Goal: Task Accomplishment & Management: Use online tool/utility

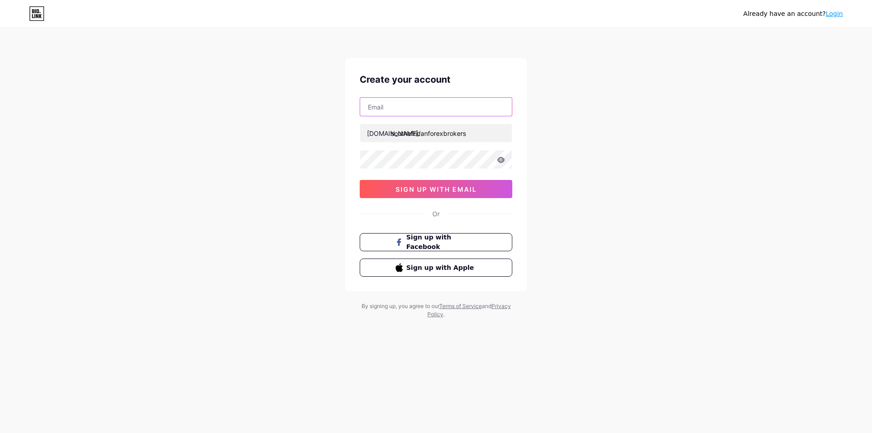
click at [419, 110] on input "text" at bounding box center [436, 107] width 152 height 18
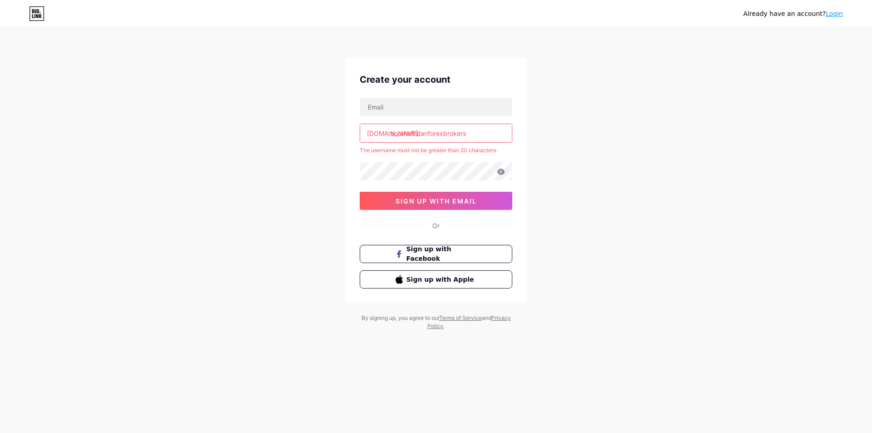
click at [306, 99] on div "Already have an account? Login Create your account [DOMAIN_NAME]/ southafricanf…" at bounding box center [436, 179] width 872 height 359
click at [417, 99] on input "text" at bounding box center [436, 107] width 152 height 18
click at [317, 127] on div "Already have an account? Login Create your account [DOMAIN_NAME]/ southafricanf…" at bounding box center [436, 179] width 872 height 359
paste input "[EMAIL_ADDRESS][DOMAIN_NAME]"
type input "[EMAIL_ADDRESS][DOMAIN_NAME]"
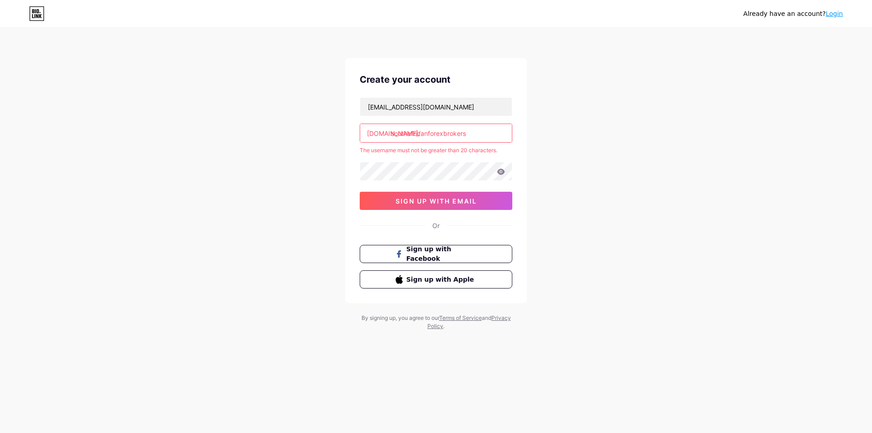
click at [268, 208] on div "Already have an account? Login Create your account [EMAIL_ADDRESS][DOMAIN_NAME]…" at bounding box center [436, 179] width 872 height 359
click at [751, 173] on div "Already have an account? Login Create your account [EMAIL_ADDRESS][DOMAIN_NAME]…" at bounding box center [436, 179] width 872 height 359
click at [422, 205] on button "sign up with email" at bounding box center [436, 201] width 153 height 18
click at [481, 138] on input "southafricanforexbrokers" at bounding box center [436, 133] width 152 height 18
click at [420, 108] on input "[EMAIL_ADDRESS][DOMAIN_NAME]" at bounding box center [436, 107] width 152 height 18
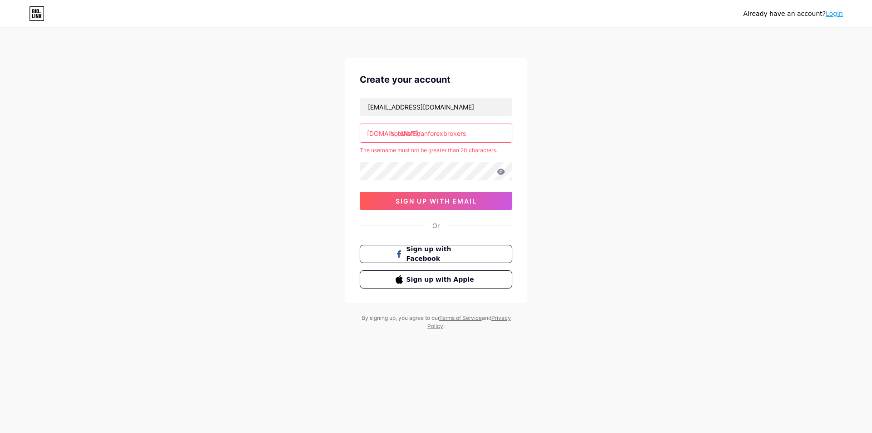
click at [493, 137] on input "southafricanforexbrokers" at bounding box center [436, 133] width 152 height 18
click at [428, 135] on input "southafricanforexbrokers" at bounding box center [436, 133] width 152 height 18
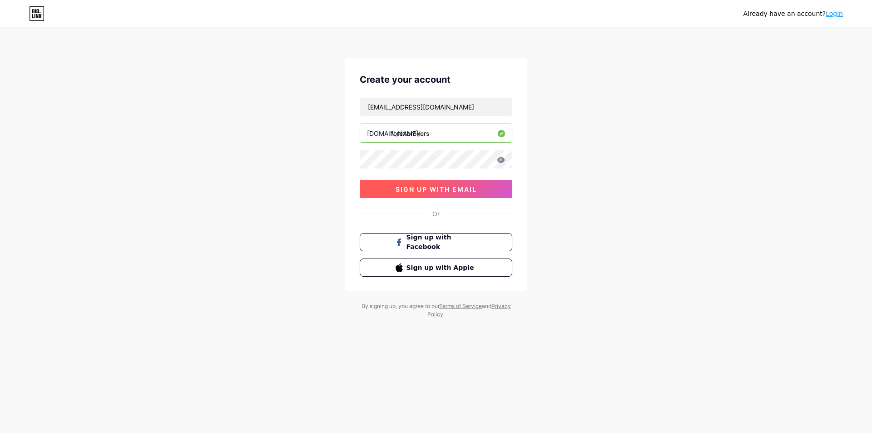
type input "forexbrokers"
click at [425, 187] on span "sign up with email" at bounding box center [436, 189] width 81 height 8
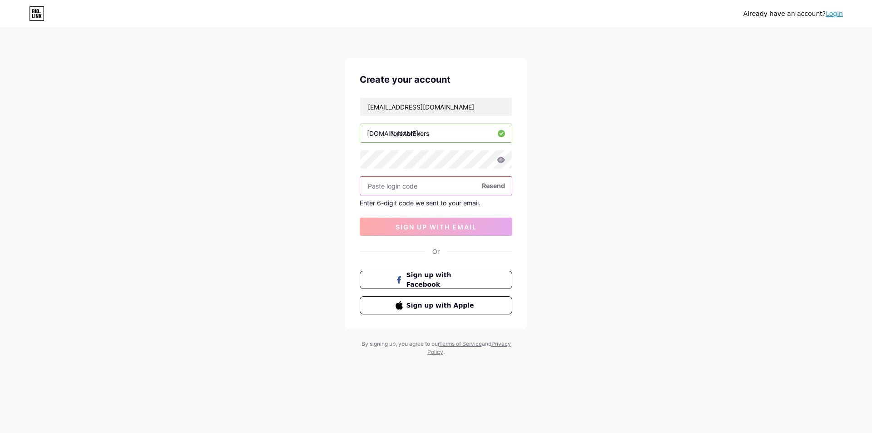
paste input "905859"
type input "905859"
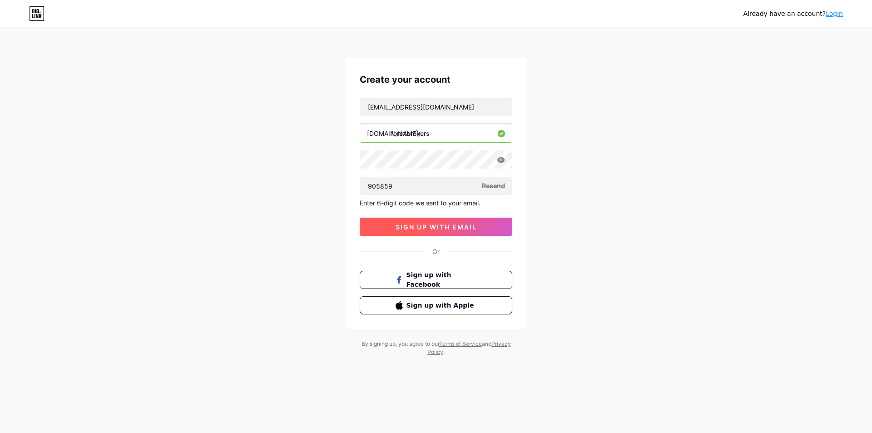
click at [436, 224] on span "sign up with email" at bounding box center [436, 227] width 81 height 8
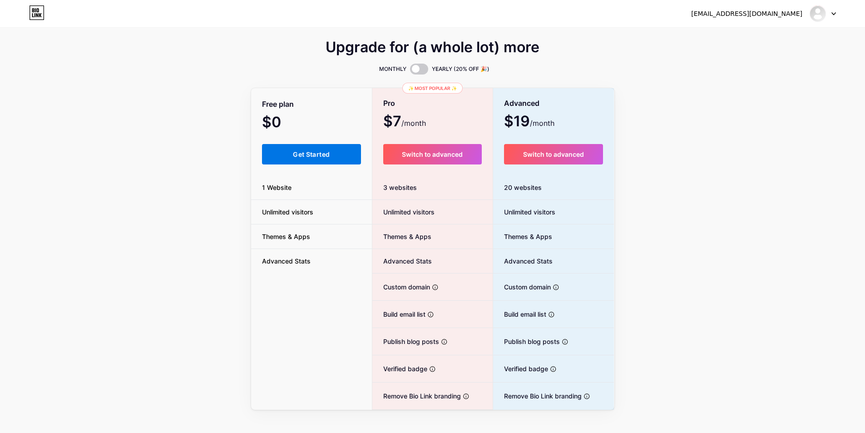
click at [293, 153] on span "Get Started" at bounding box center [311, 154] width 37 height 8
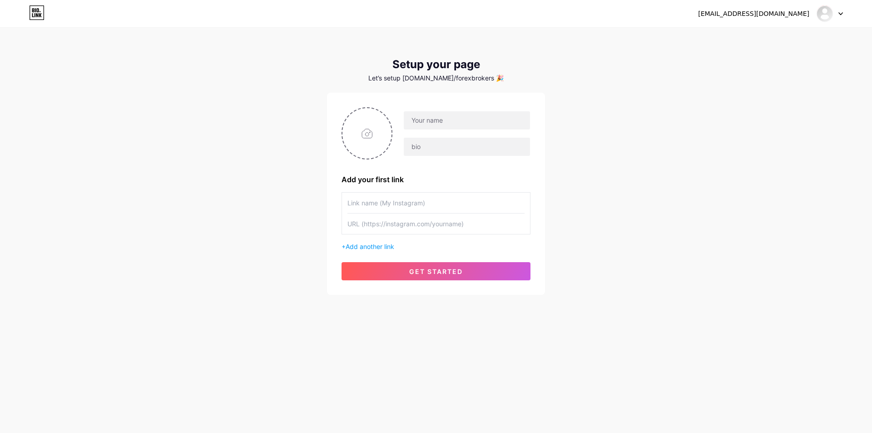
click at [385, 208] on input "text" at bounding box center [435, 203] width 177 height 20
click at [385, 246] on span "Add another link" at bounding box center [370, 246] width 49 height 8
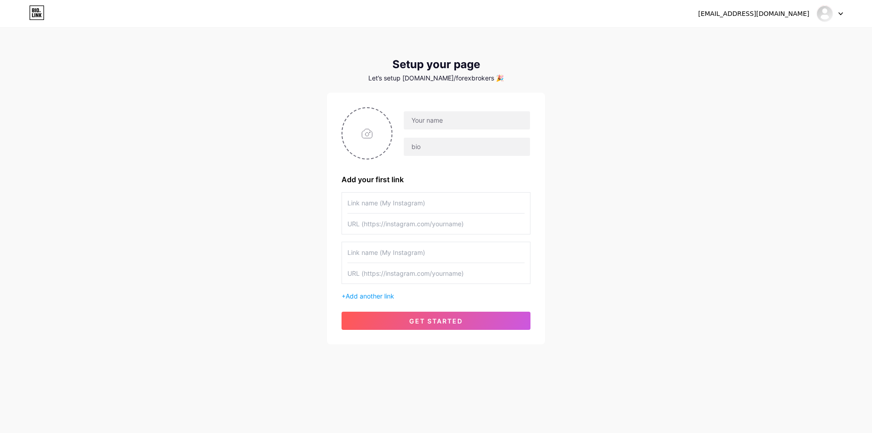
click at [408, 228] on input "text" at bounding box center [435, 223] width 177 height 20
paste input "[URL][DOMAIN_NAME]"
type input "[URL][DOMAIN_NAME]"
click at [605, 229] on div "[EMAIL_ADDRESS][DOMAIN_NAME] Dashboard Logout Setup your page Let’s setup [DOMA…" at bounding box center [436, 186] width 872 height 373
click at [442, 122] on input "text" at bounding box center [467, 120] width 126 height 18
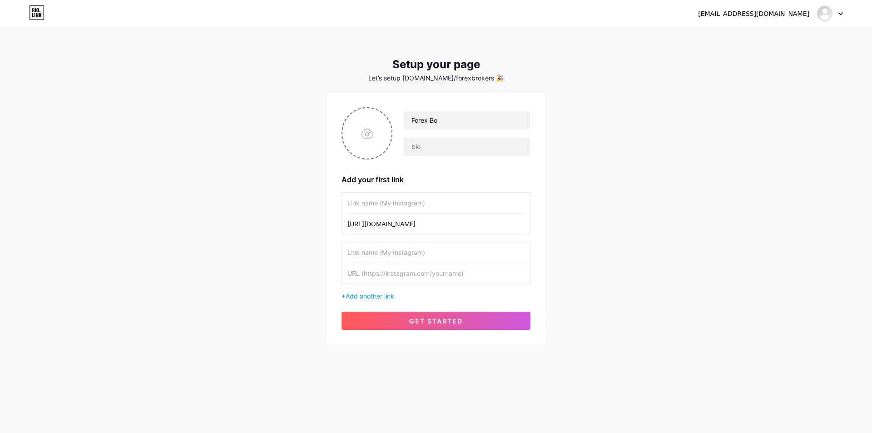
drag, startPoint x: 445, startPoint y: 226, endPoint x: 371, endPoint y: 230, distance: 73.2
click at [371, 230] on input "[URL][DOMAIN_NAME]" at bounding box center [435, 223] width 177 height 20
click at [368, 228] on input "[URL][DOMAIN_NAME]" at bounding box center [435, 223] width 177 height 20
click at [371, 226] on input "[URL][DOMAIN_NAME]" at bounding box center [435, 223] width 177 height 20
click at [371, 225] on input "[URL][DOMAIN_NAME]" at bounding box center [435, 223] width 177 height 20
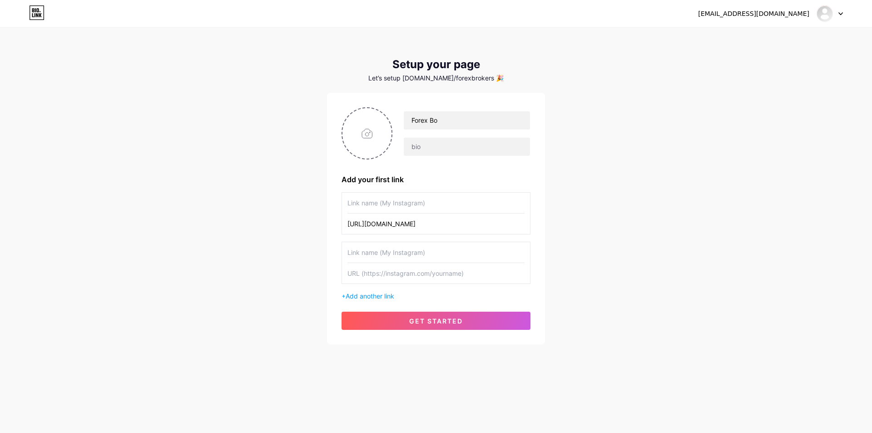
drag, startPoint x: 444, startPoint y: 223, endPoint x: 370, endPoint y: 224, distance: 74.5
click at [370, 224] on input "[URL][DOMAIN_NAME]" at bounding box center [435, 223] width 177 height 20
click at [432, 119] on input "Forex Bo" at bounding box center [467, 120] width 126 height 18
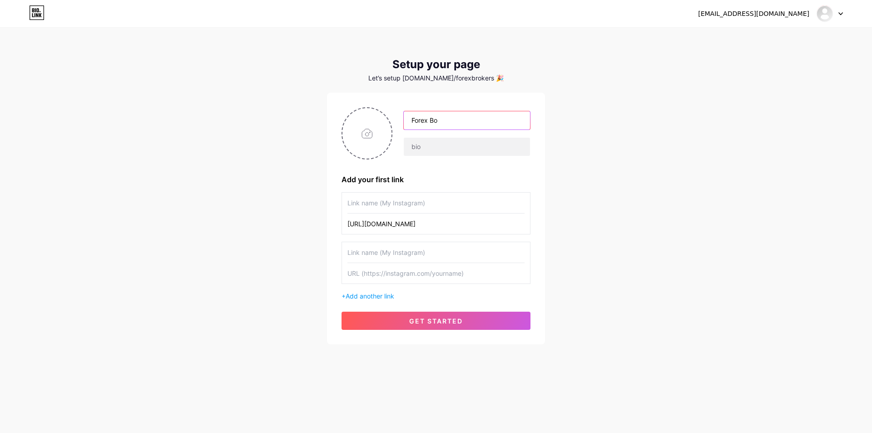
paste input "southafricanforexbrokers"
click at [434, 120] on input "southafricanforexbrokers" at bounding box center [467, 120] width 126 height 18
click at [426, 122] on input "southafricanforexbrokers" at bounding box center [467, 120] width 126 height 18
type input "south african forex brokers"
click at [422, 146] on input "text" at bounding box center [467, 147] width 126 height 18
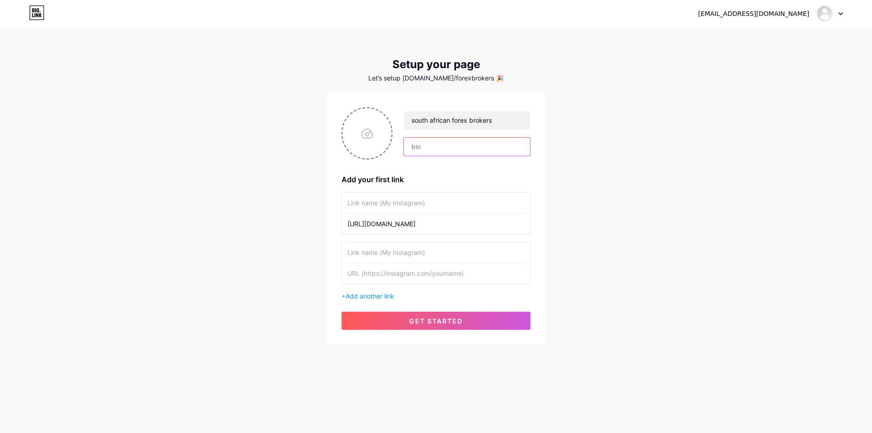
paste input "[GEOGRAPHIC_DATA] has become a major player in the forex trading industry, with…"
type input "[GEOGRAPHIC_DATA] has become a major player in the forex trading industry, with…"
click at [524, 179] on div "Add your first link" at bounding box center [435, 179] width 189 height 11
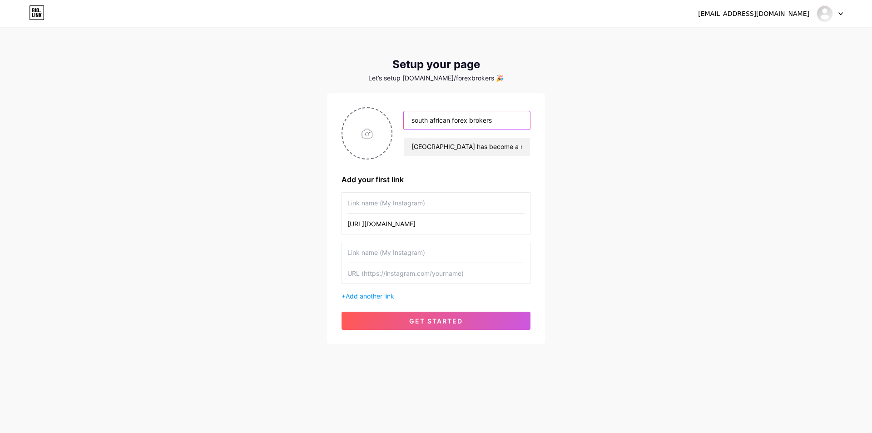
click at [465, 121] on input "south african forex brokers" at bounding box center [467, 120] width 126 height 18
paste input "south african forex brokers"
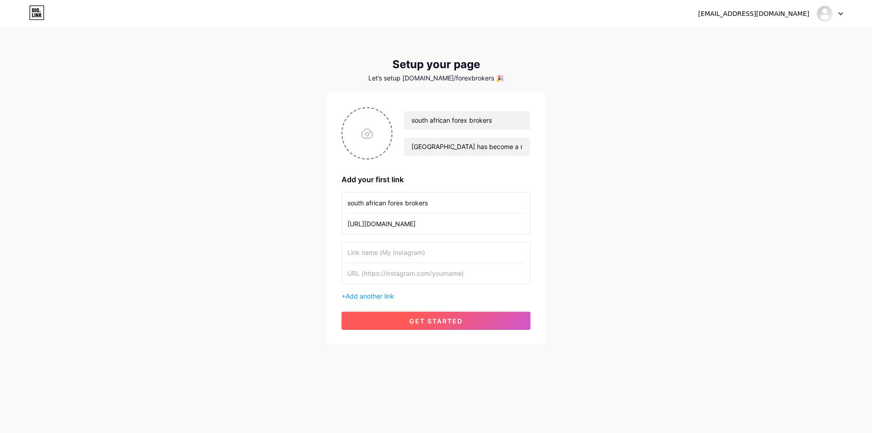
type input "south african forex brokers"
click at [428, 325] on button "get started" at bounding box center [435, 321] width 189 height 18
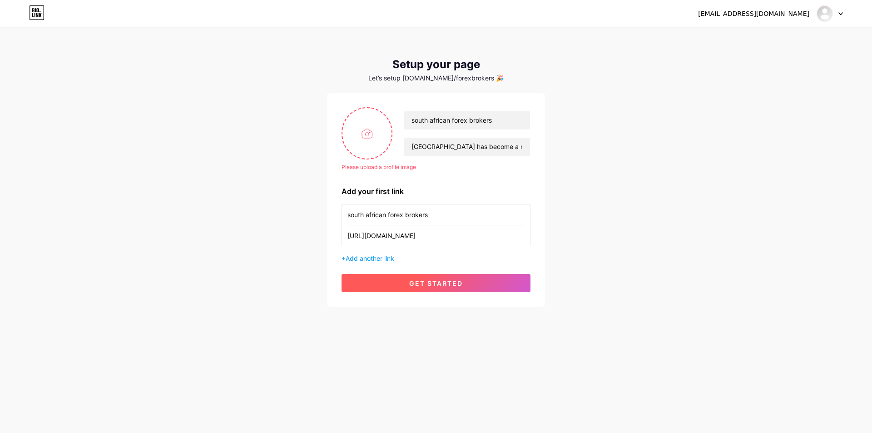
click at [433, 286] on span "get started" at bounding box center [436, 283] width 54 height 8
click at [442, 282] on span "get started" at bounding box center [436, 283] width 54 height 8
click at [370, 130] on input "file" at bounding box center [366, 133] width 49 height 50
click at [360, 139] on input "file" at bounding box center [366, 133] width 49 height 50
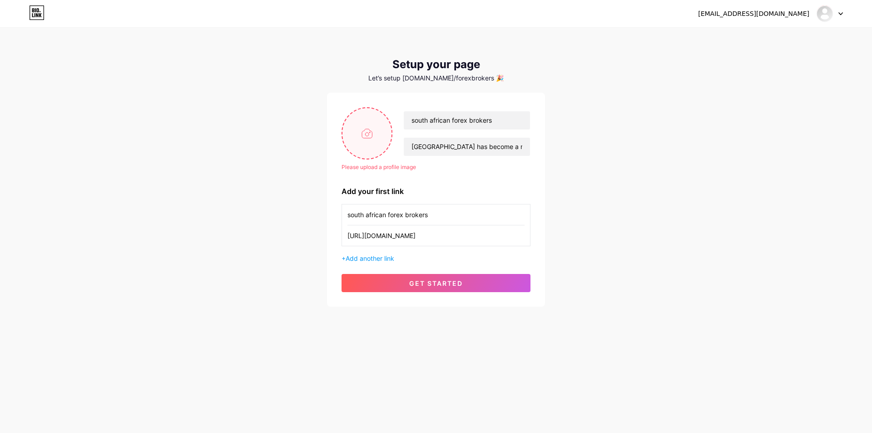
type input "C:\fakepath\south_african_forex_brokers.png"
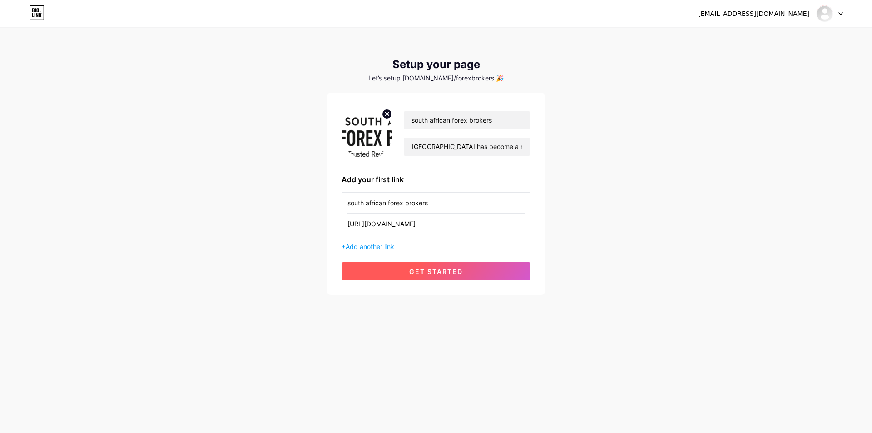
click at [437, 274] on button "get started" at bounding box center [435, 271] width 189 height 18
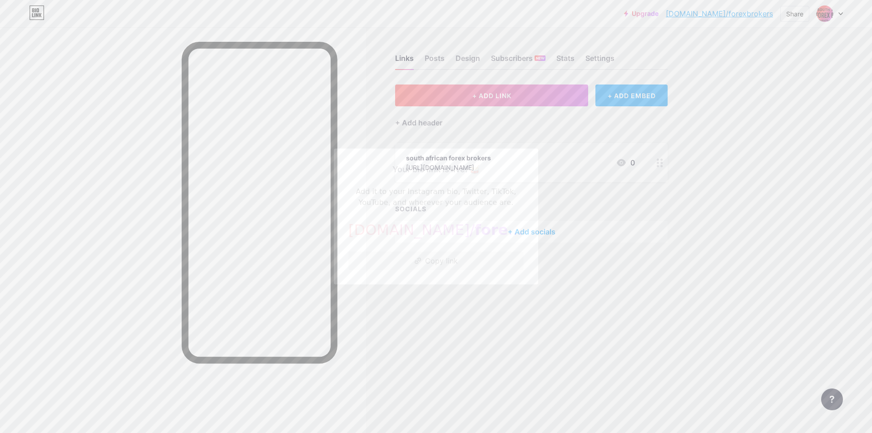
click at [438, 258] on button "Copy link" at bounding box center [435, 261] width 175 height 18
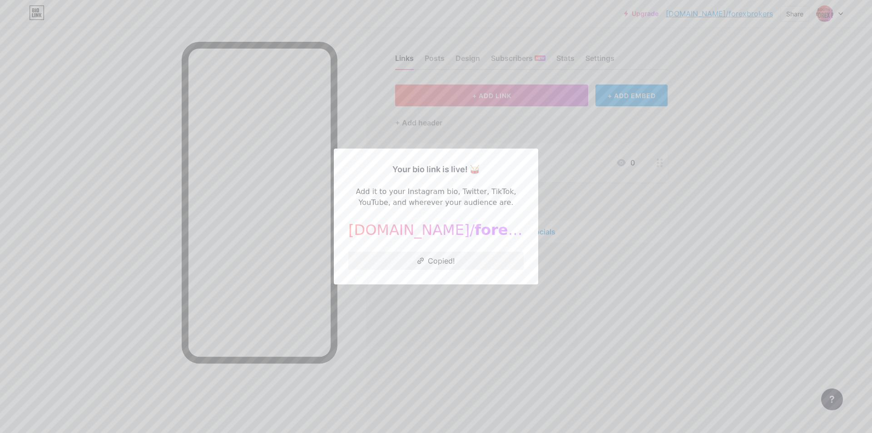
click at [544, 283] on div at bounding box center [436, 216] width 872 height 433
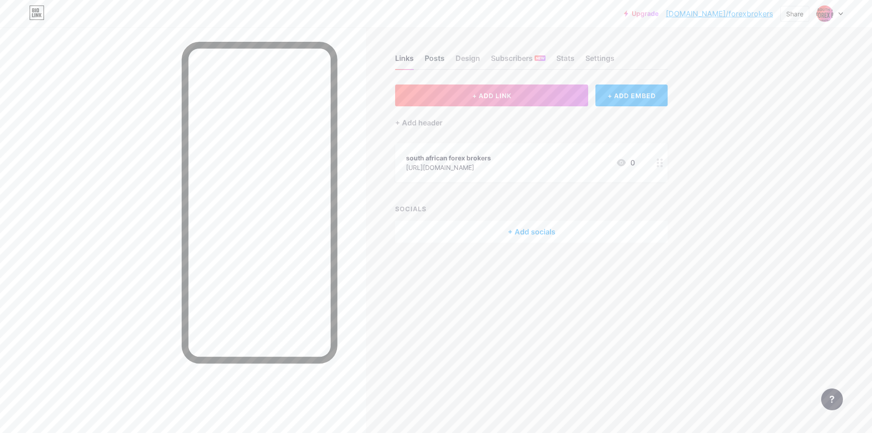
click at [437, 64] on div "Posts" at bounding box center [435, 61] width 20 height 16
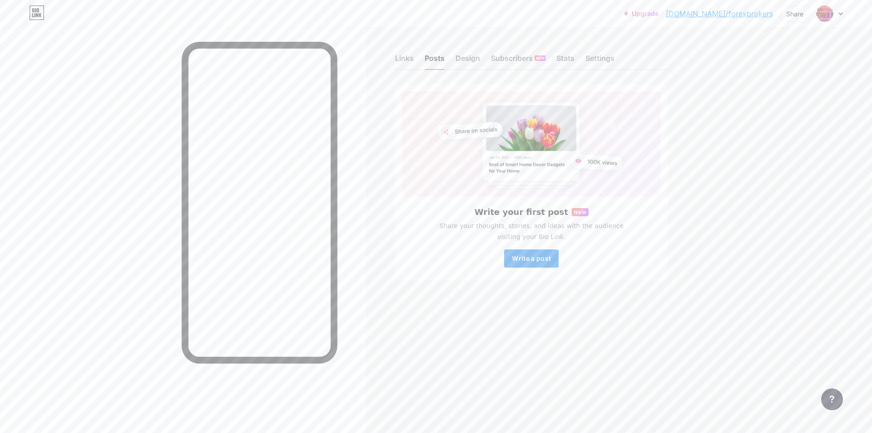
click at [538, 253] on button "Write a post" at bounding box center [531, 258] width 54 height 18
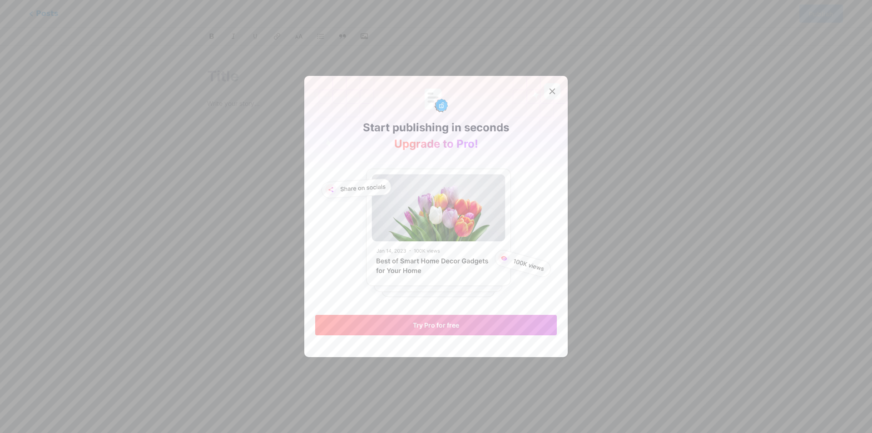
click at [550, 91] on icon at bounding box center [552, 91] width 7 height 7
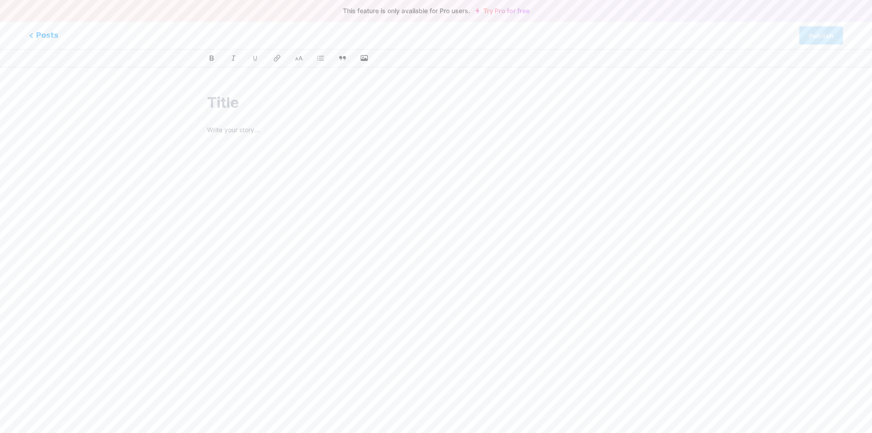
click at [262, 116] on div at bounding box center [435, 223] width 483 height 285
click at [35, 36] on span "Posts" at bounding box center [44, 36] width 32 height 12
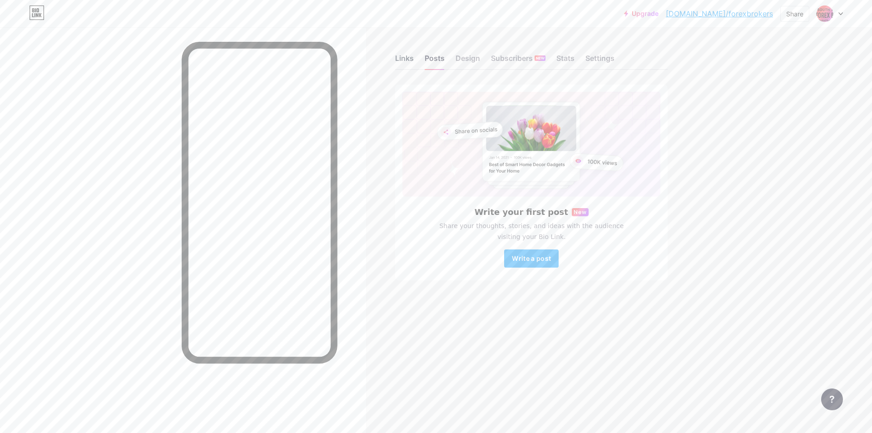
click at [402, 64] on div "Links" at bounding box center [404, 61] width 19 height 16
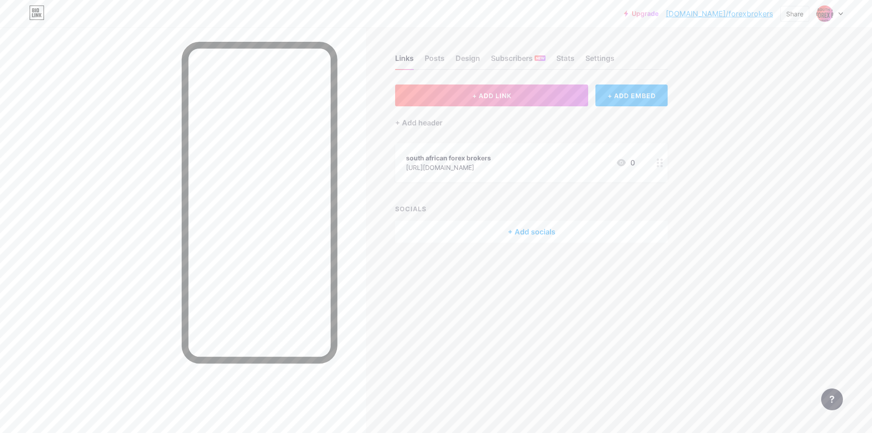
click at [632, 99] on div "+ ADD EMBED" at bounding box center [631, 95] width 72 height 22
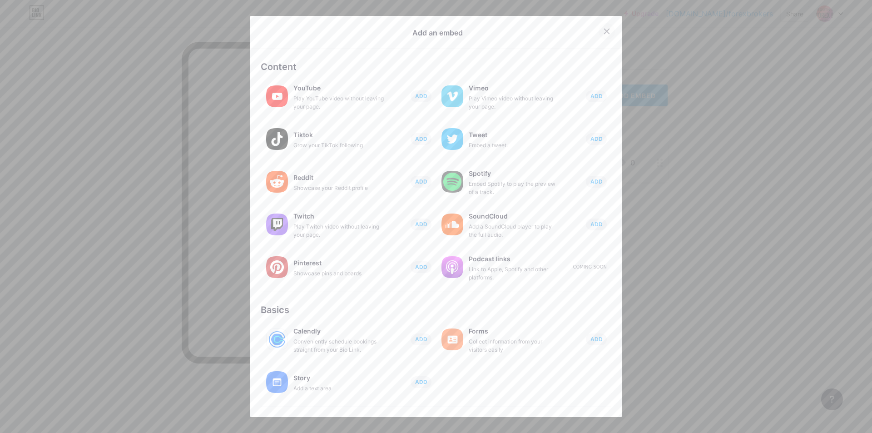
click at [603, 30] on icon at bounding box center [606, 31] width 7 height 7
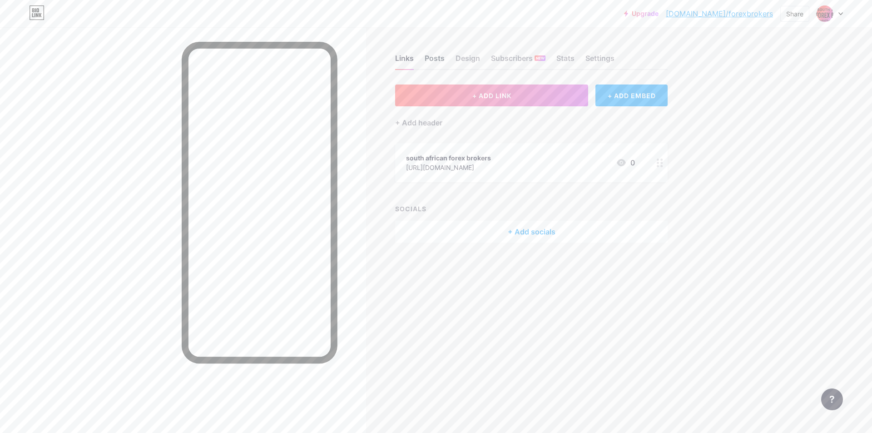
click at [434, 56] on div "Posts" at bounding box center [435, 61] width 20 height 16
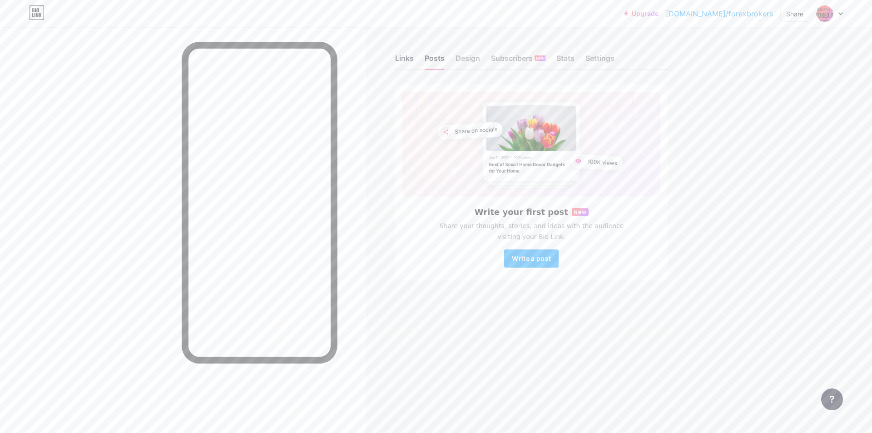
click at [406, 57] on div "Links" at bounding box center [404, 61] width 19 height 16
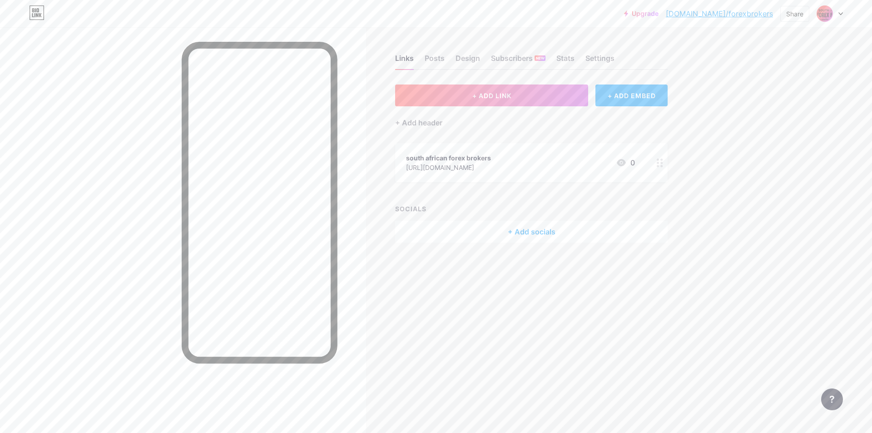
click at [822, 15] on img at bounding box center [824, 13] width 15 height 15
click at [775, 58] on div "south african forex brokers" at bounding box center [791, 54] width 70 height 7
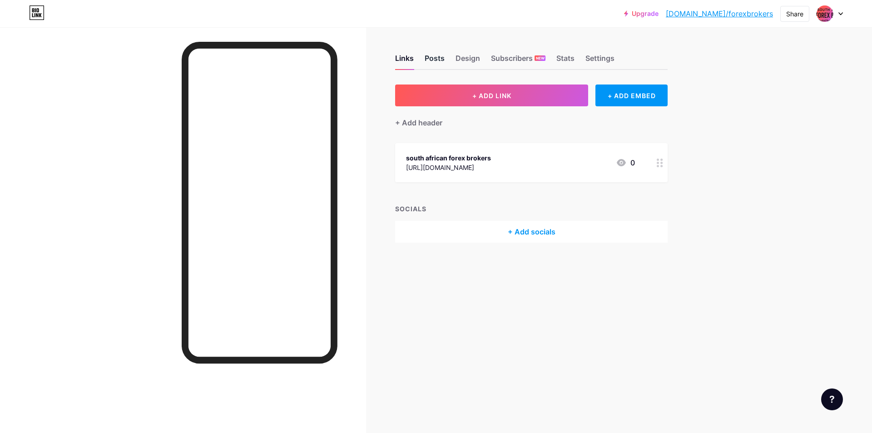
click at [437, 55] on div "Posts" at bounding box center [435, 61] width 20 height 16
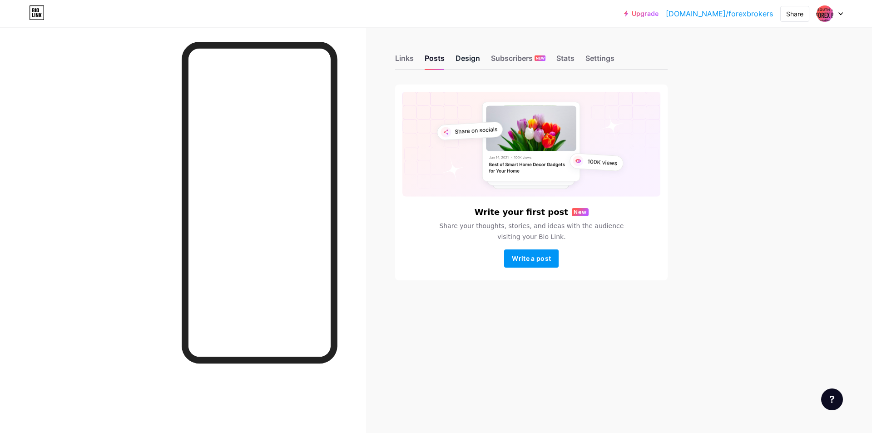
click at [471, 56] on div "Design" at bounding box center [467, 61] width 25 height 16
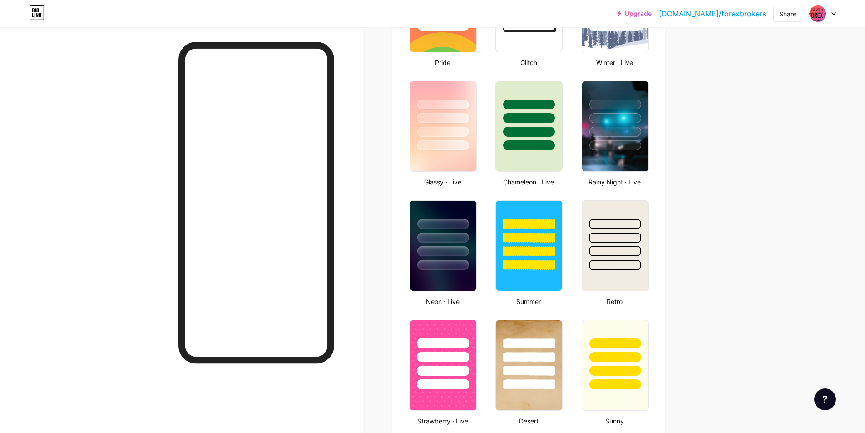
scroll to position [454, 0]
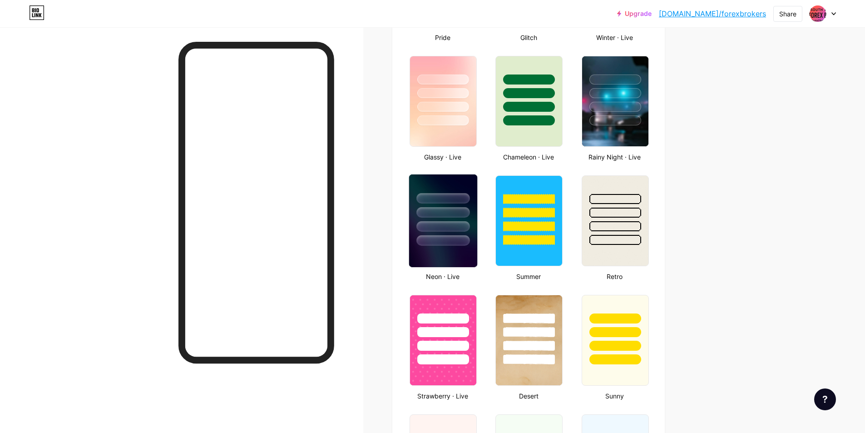
click at [457, 218] on div at bounding box center [443, 209] width 68 height 71
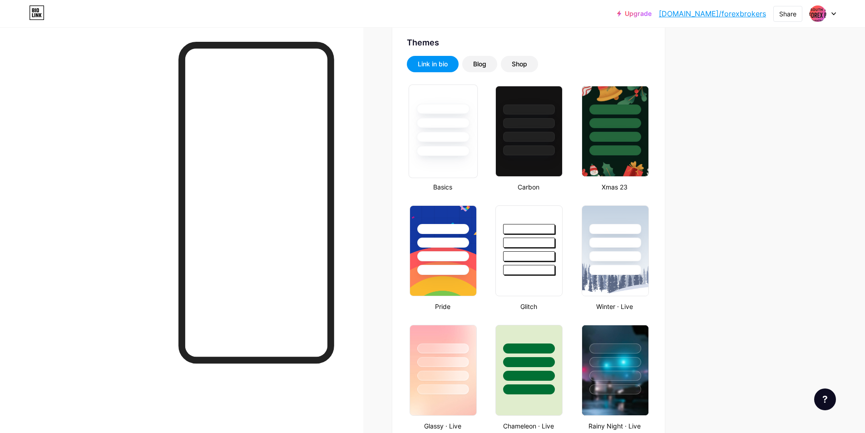
scroll to position [182, 0]
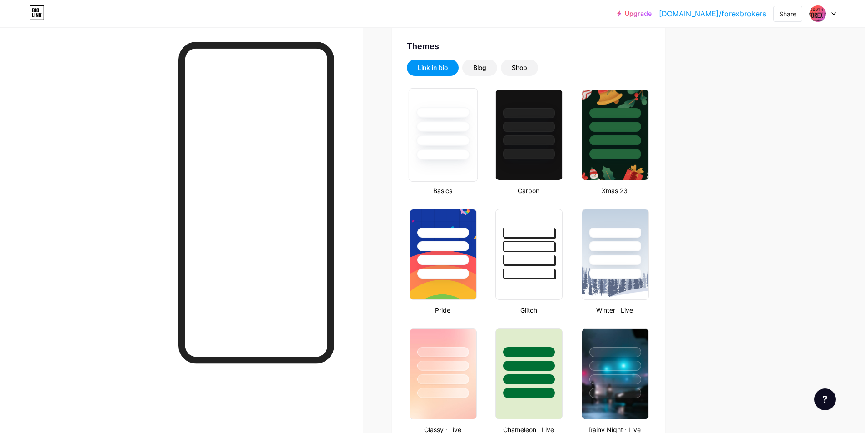
click at [460, 139] on div at bounding box center [442, 140] width 53 height 10
click at [725, 13] on link "[DOMAIN_NAME]/forexbrokers" at bounding box center [712, 13] width 107 height 11
